Goal: Information Seeking & Learning: Learn about a topic

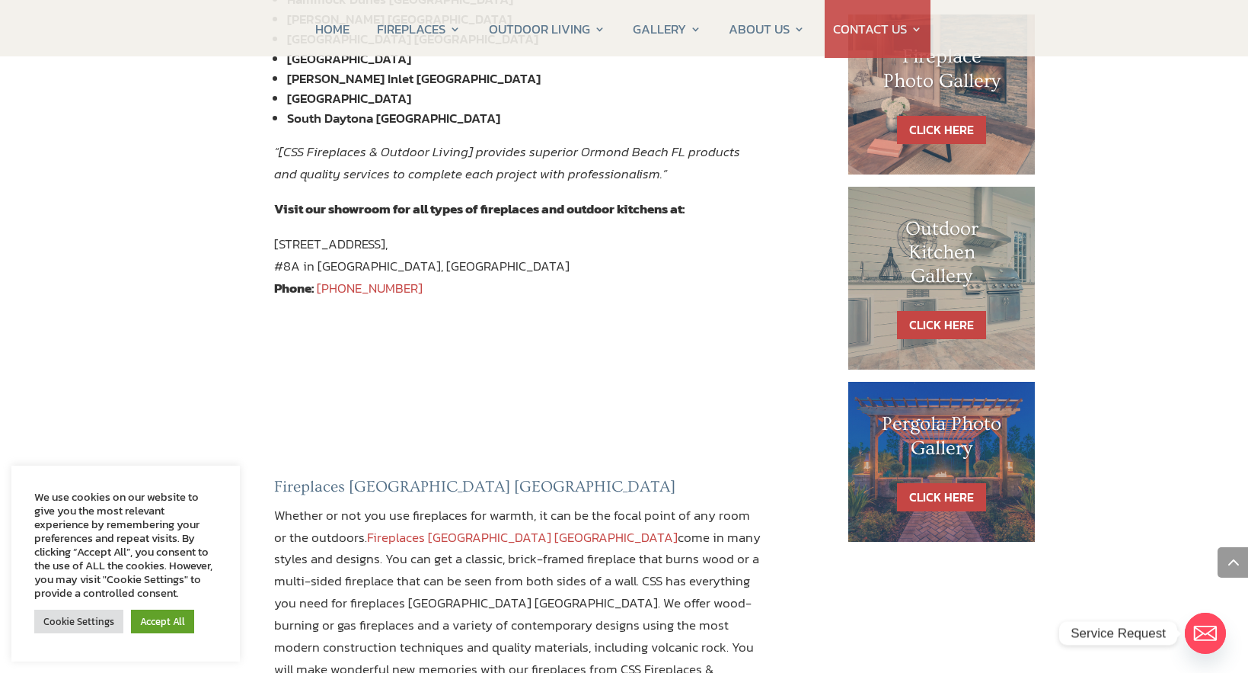
scroll to position [682, 0]
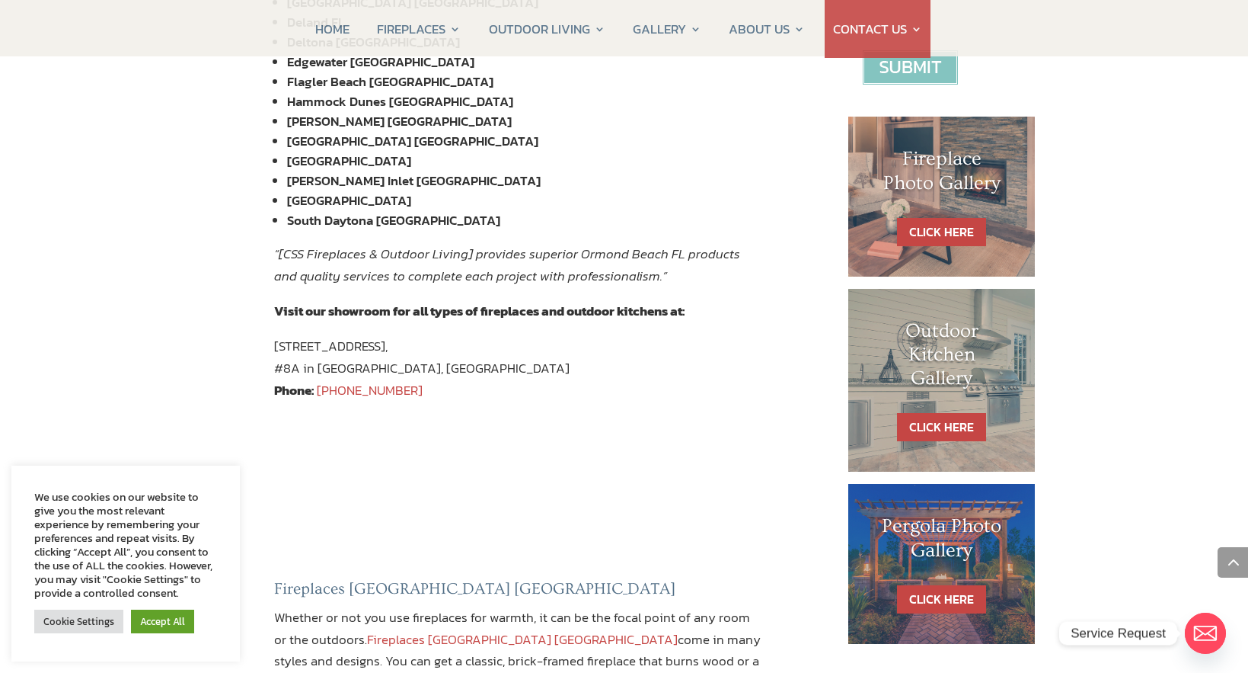
click at [963, 160] on h1 "Fireplace Photo Gallery" at bounding box center [942, 174] width 126 height 55
click at [935, 212] on div "Fireplace Photo Gallery" at bounding box center [942, 182] width 126 height 70
click at [943, 227] on link "CLICK HERE" at bounding box center [941, 232] width 89 height 28
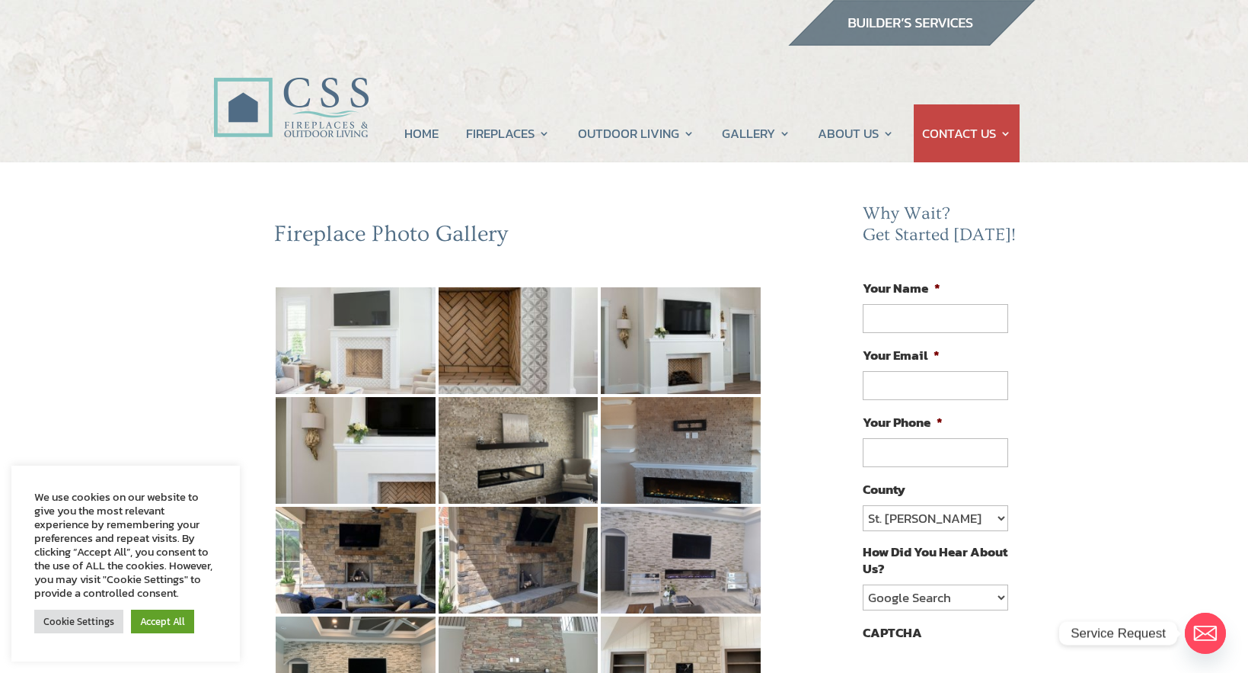
click at [379, 338] on img at bounding box center [356, 340] width 160 height 107
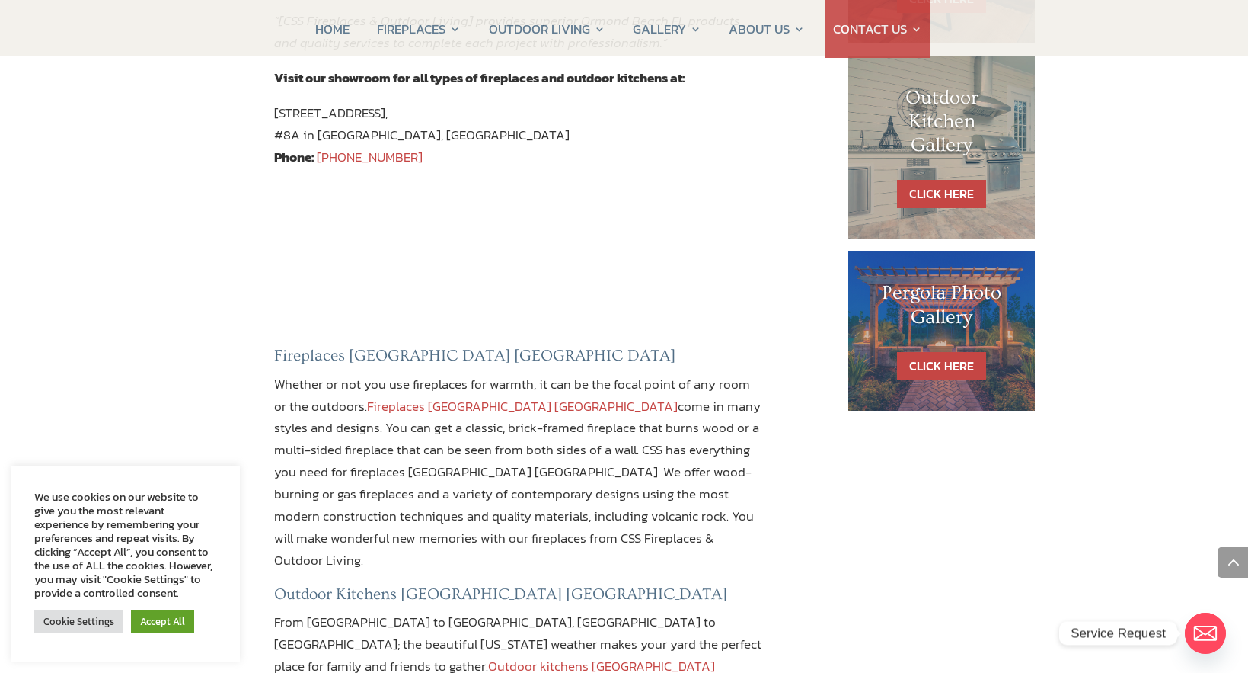
scroll to position [941, 0]
